Goal: Find specific page/section: Find specific page/section

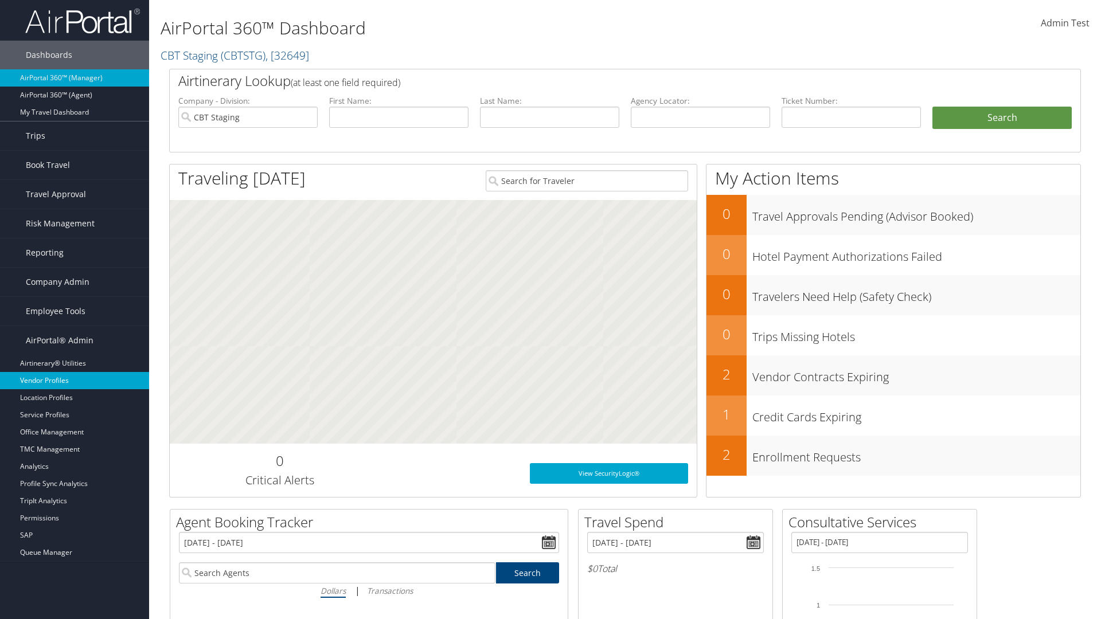
click at [75, 381] on link "Vendor Profiles" at bounding box center [74, 380] width 149 height 17
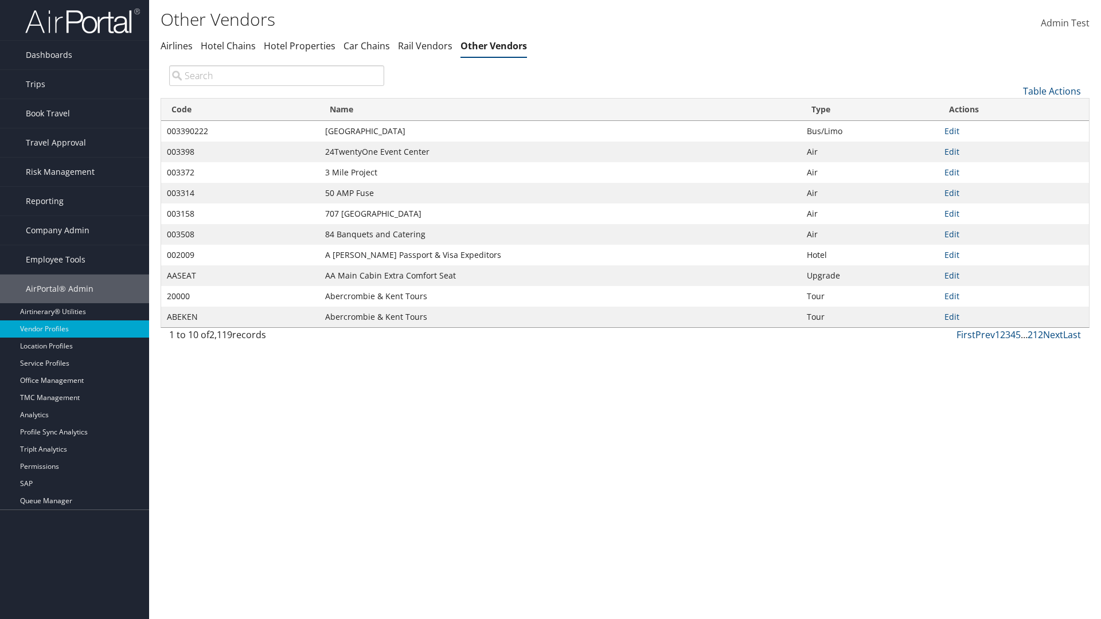
click at [240, 110] on th "Code" at bounding box center [240, 110] width 158 height 22
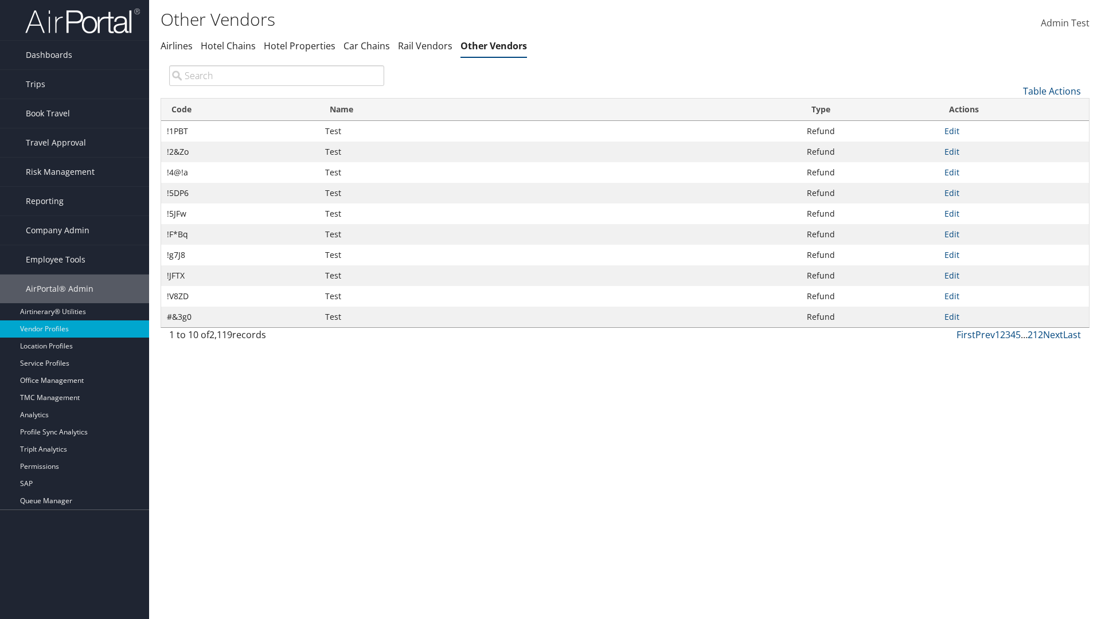
click at [240, 110] on th "Code" at bounding box center [240, 110] width 158 height 22
click at [560, 110] on th "Name" at bounding box center [560, 110] width 482 height 22
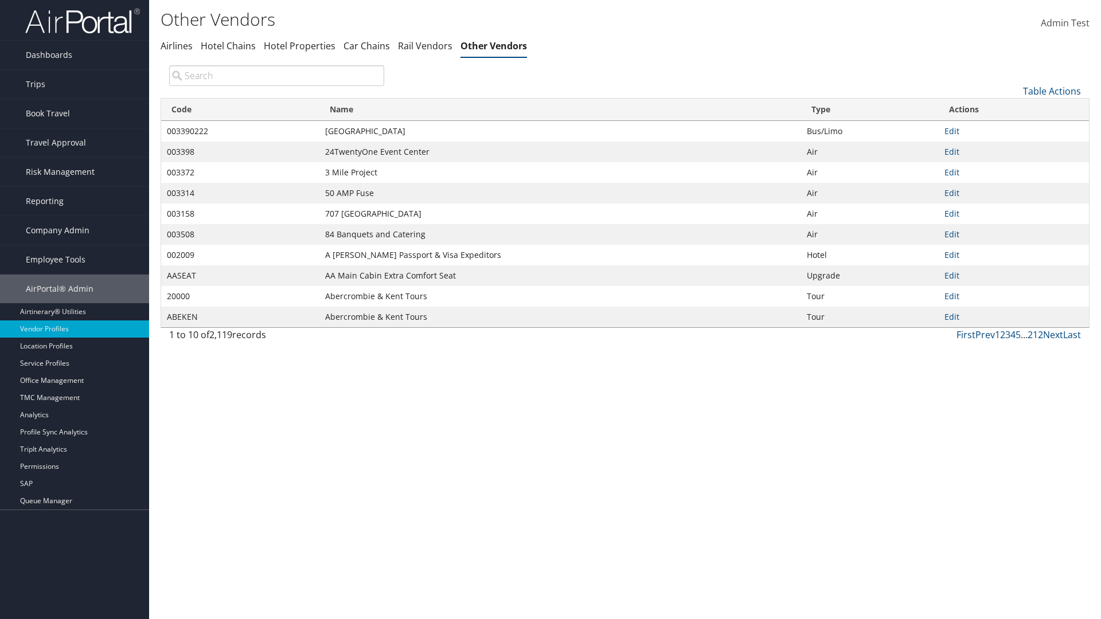
click at [560, 110] on th "Name" at bounding box center [560, 110] width 482 height 22
click at [870, 110] on th "Type" at bounding box center [870, 110] width 138 height 22
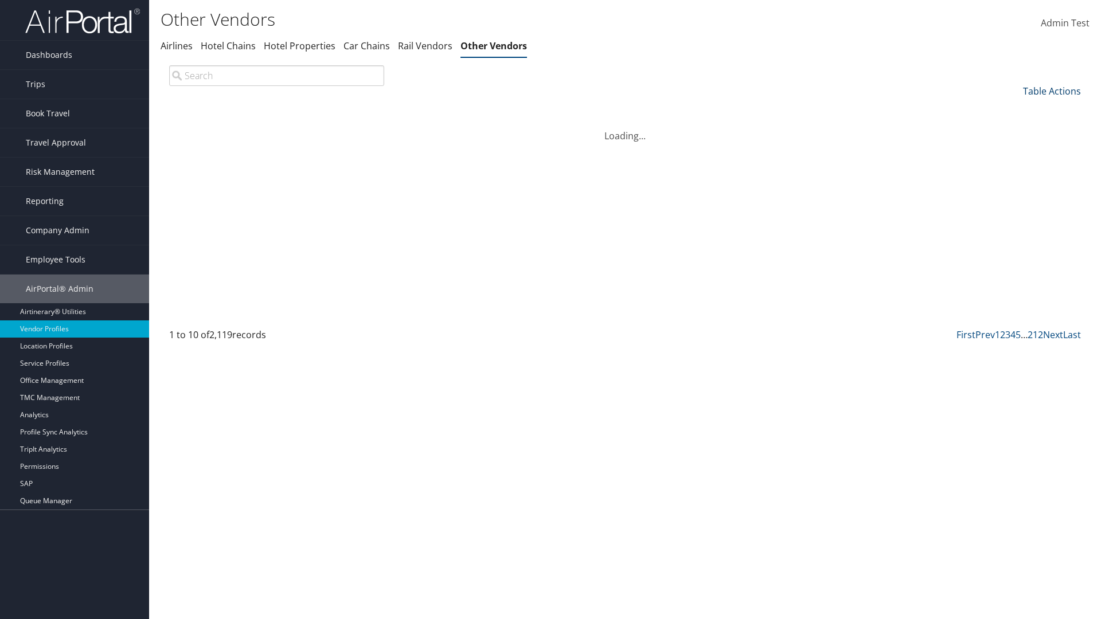
click at [1052, 91] on link "Table Actions" at bounding box center [1052, 91] width 58 height 13
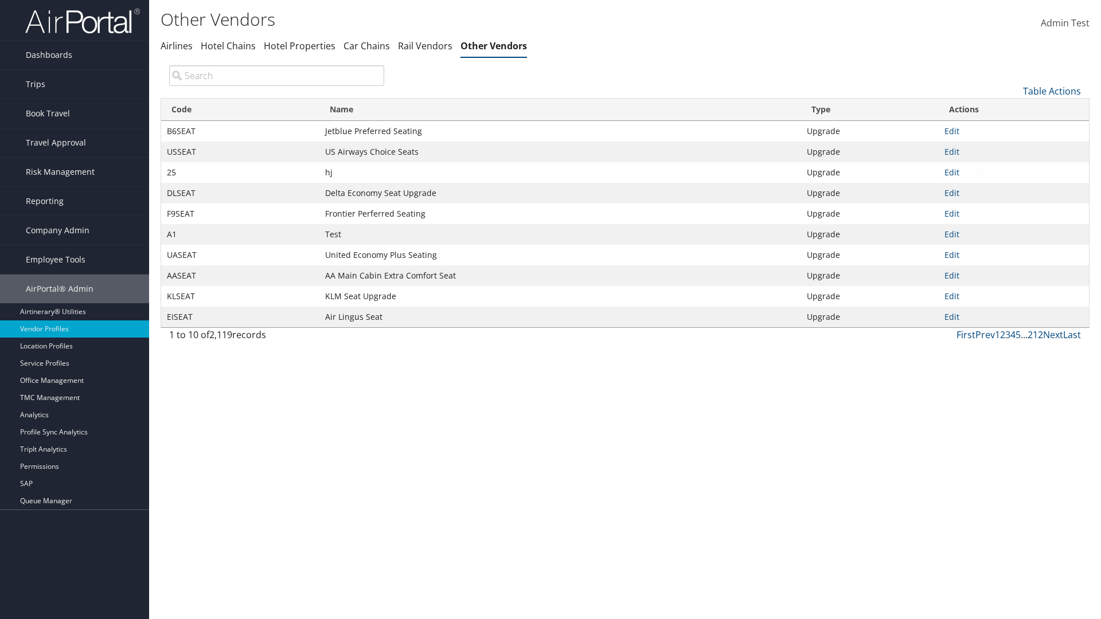
click at [1014, 167] on link "Page Length" at bounding box center [1013, 168] width 151 height 20
click at [1014, 129] on link "25" at bounding box center [1013, 130] width 151 height 20
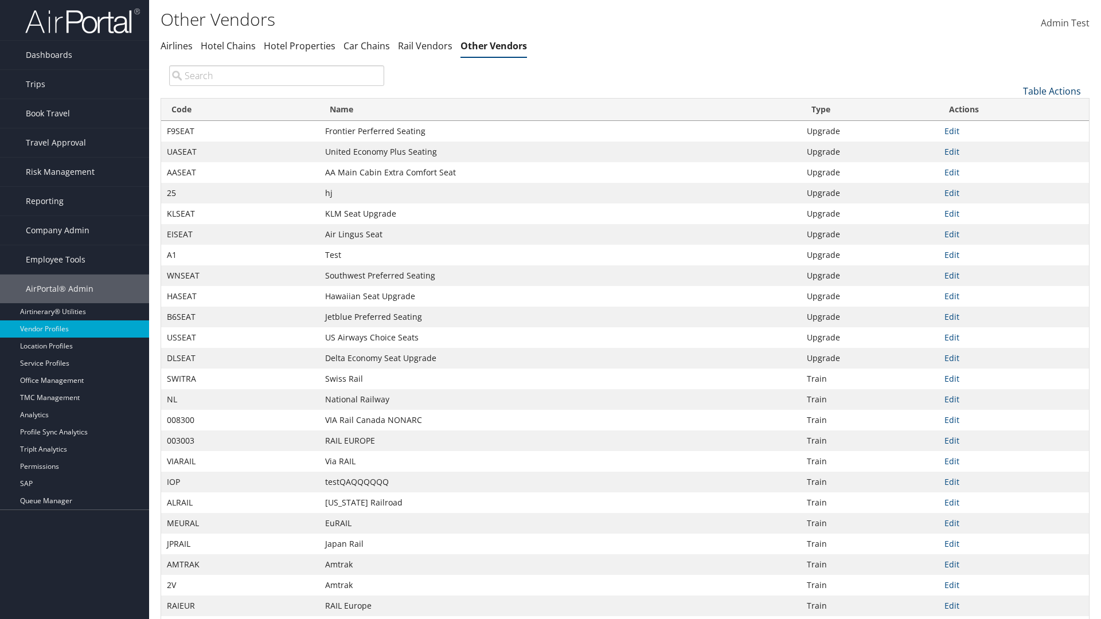
click at [1052, 91] on link "Table Actions" at bounding box center [1052, 91] width 58 height 13
click at [1014, 149] on link "50" at bounding box center [1013, 149] width 151 height 20
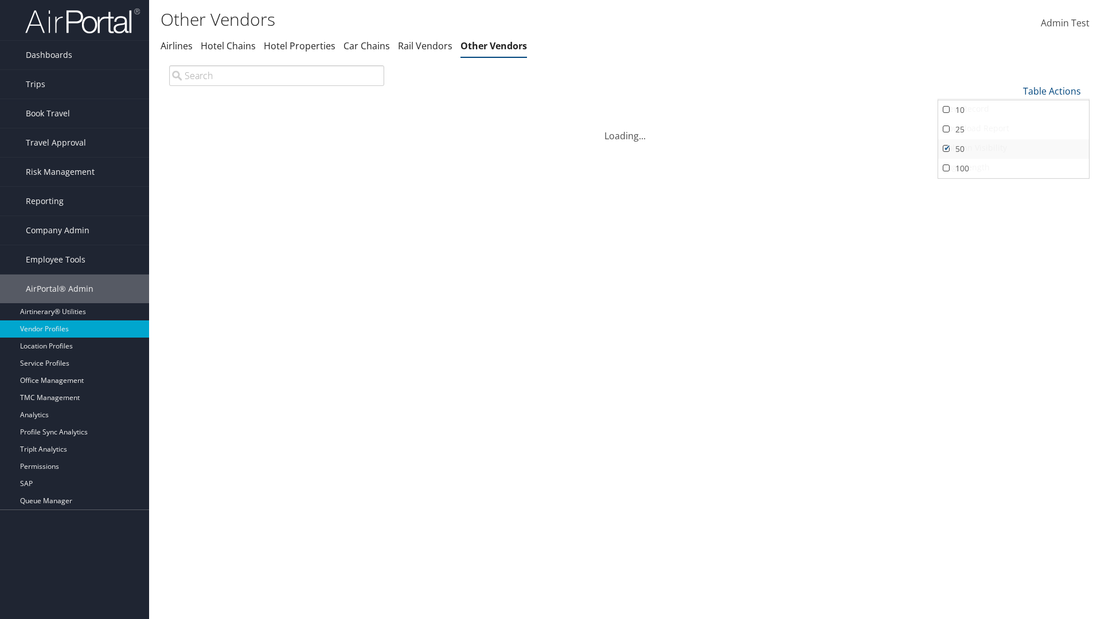
scroll to position [38, 0]
